Goal: Task Accomplishment & Management: Use online tool/utility

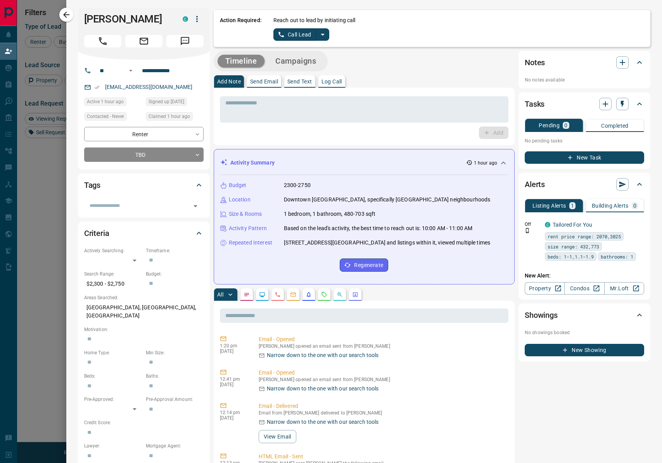
scroll to position [358, 502]
click at [481, 52] on div "Timeline Campaigns" at bounding box center [364, 61] width 301 height 21
click at [323, 35] on icon "split button" at bounding box center [323, 35] width 4 height 2
drag, startPoint x: 301, startPoint y: 65, endPoint x: 301, endPoint y: 59, distance: 6.2
click at [301, 64] on li "Log Manual Call" at bounding box center [301, 61] width 47 height 12
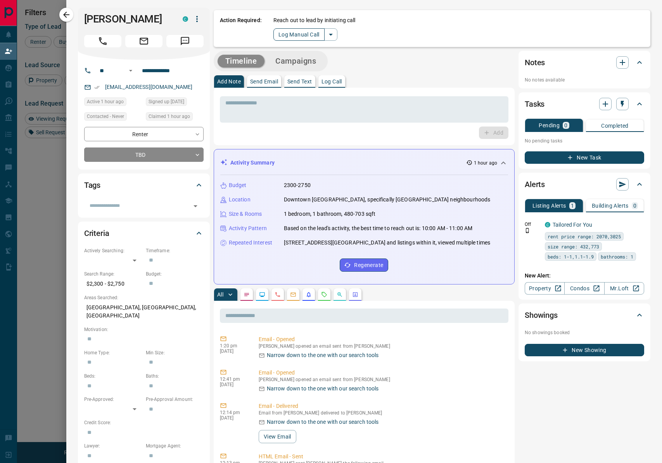
click at [301, 37] on button "Log Manual Call" at bounding box center [298, 34] width 51 height 12
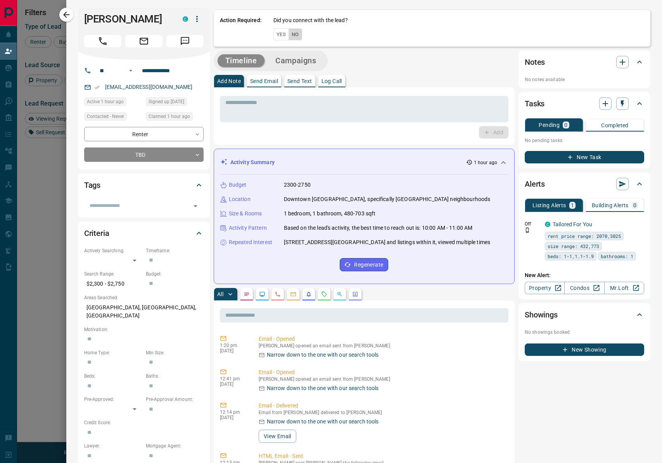
click at [301, 38] on button "No" at bounding box center [296, 34] width 14 height 12
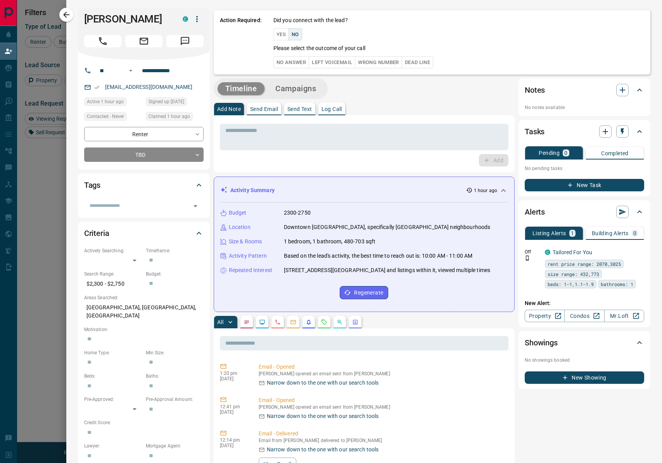
click at [298, 62] on button "No Answer" at bounding box center [291, 62] width 36 height 12
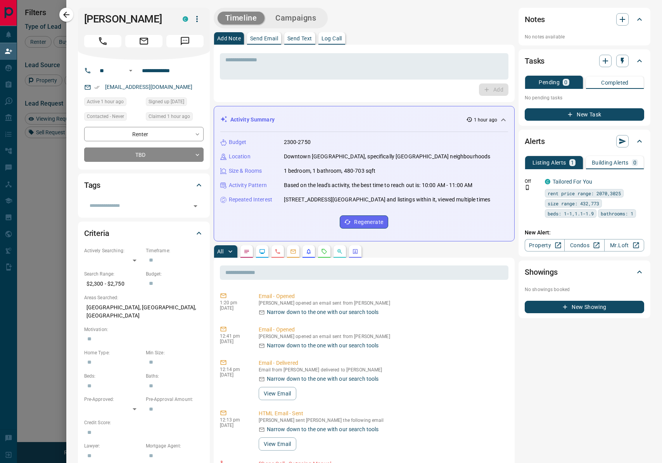
click at [66, 16] on icon "button" at bounding box center [66, 14] width 9 height 9
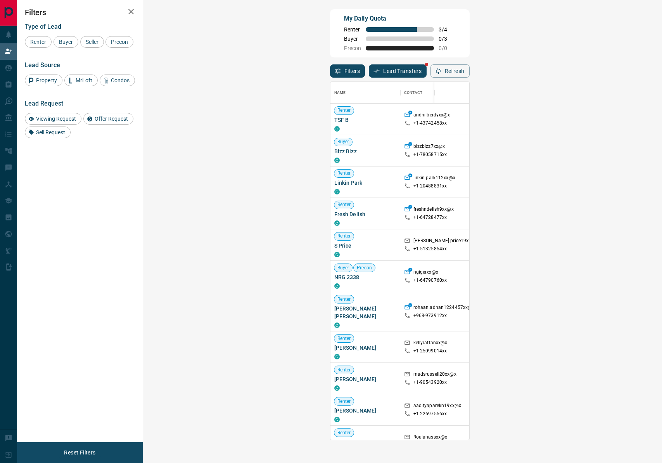
click at [630, 407] on span "Viewing Request ( 1 )" at bounding box center [651, 409] width 43 height 5
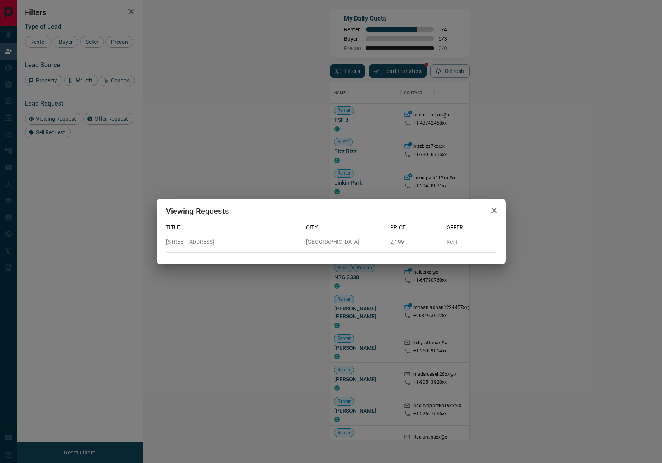
click at [471, 379] on div "Viewing Requests Title City Price Offer [STREET_ADDRESS] 2,199 Rent" at bounding box center [331, 231] width 662 height 463
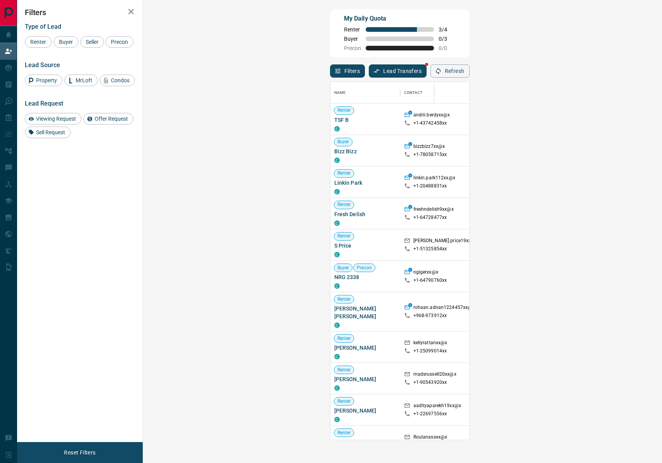
click at [470, 70] on button "Refresh" at bounding box center [450, 70] width 39 height 13
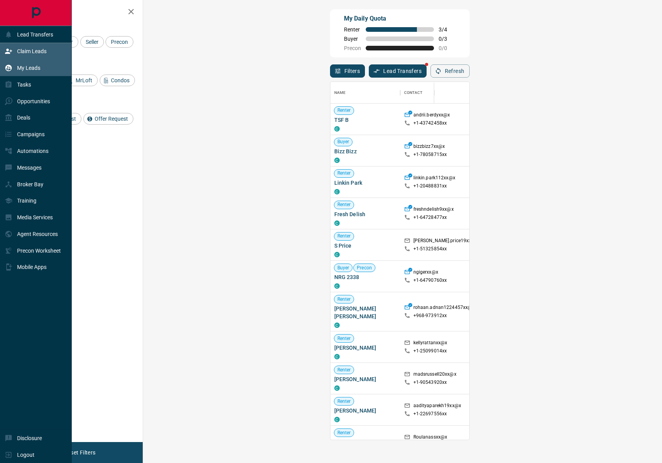
click at [21, 66] on p "My Leads" at bounding box center [28, 68] width 23 height 6
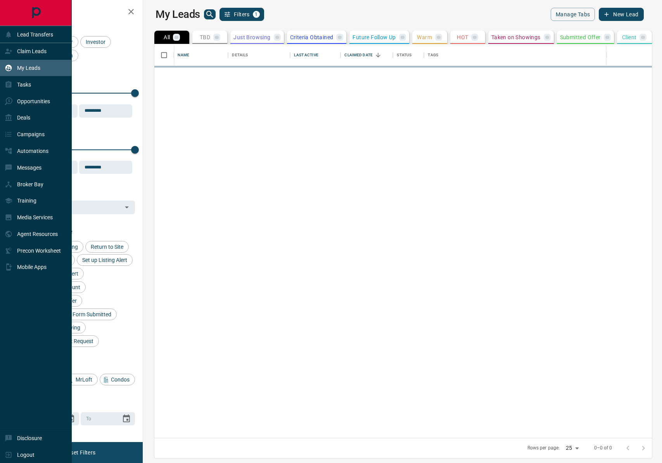
scroll to position [393, 516]
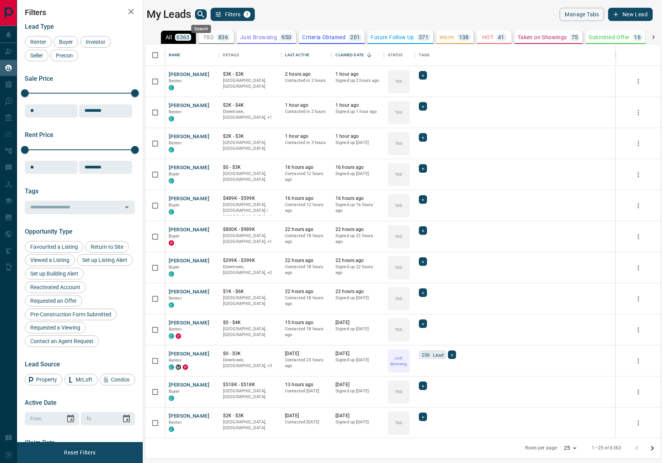
click at [199, 17] on icon "search button" at bounding box center [200, 14] width 9 height 9
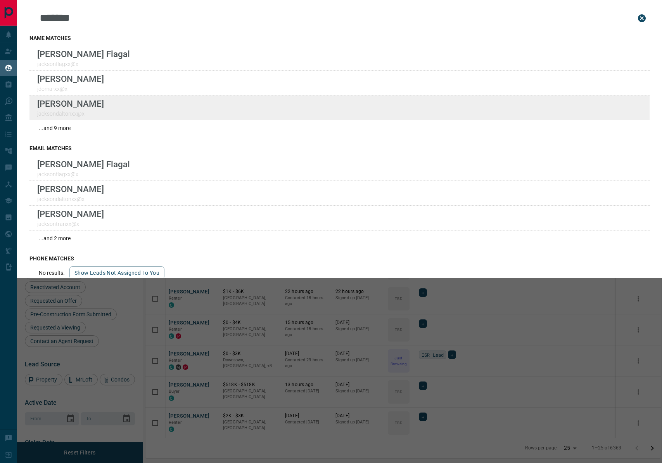
type input "*******"
click at [0, 0] on div "Lead Transfers Claim Leads My Leads Tasks Opportunities Deals Campaigns Automat…" at bounding box center [331, 226] width 662 height 453
